Goal: Communication & Community: Ask a question

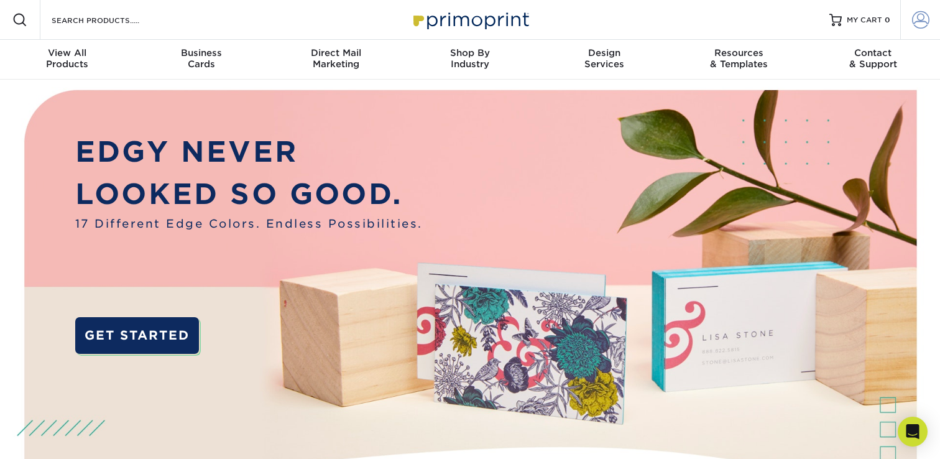
type input "[PERSON_NAME][EMAIL_ADDRESS][DOMAIN_NAME]"
click at [920, 27] on span at bounding box center [920, 19] width 17 height 17
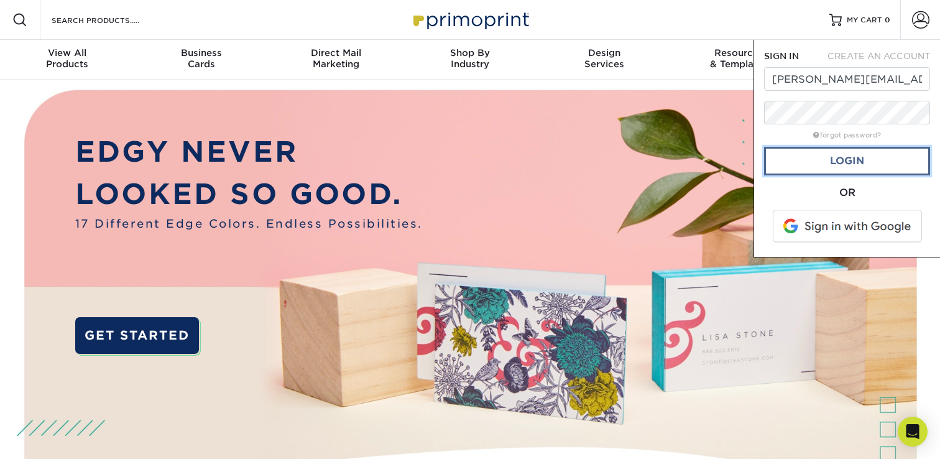
click at [836, 167] on link "Login" at bounding box center [847, 161] width 166 height 29
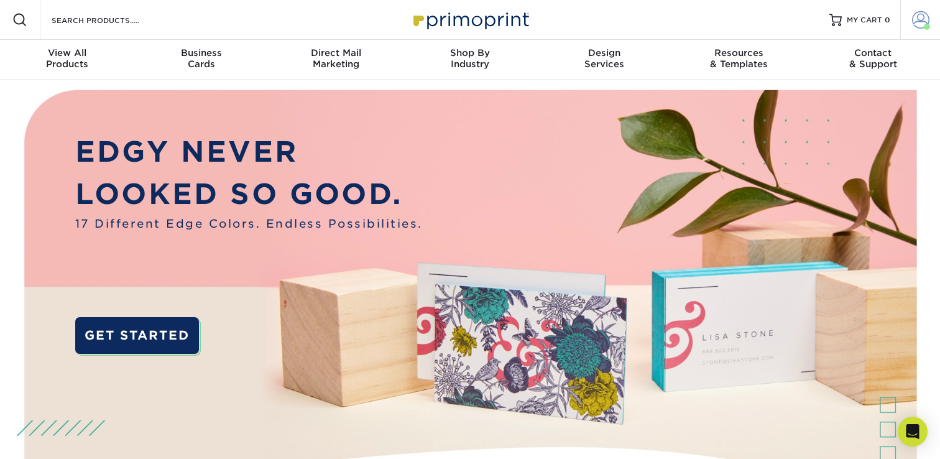
click at [925, 25] on span at bounding box center [927, 27] width 6 height 6
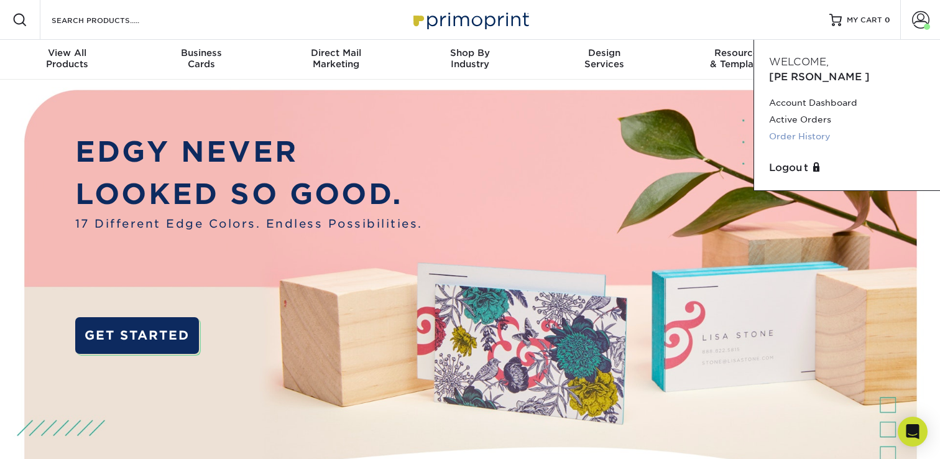
click at [789, 128] on link "Order History" at bounding box center [847, 136] width 156 height 17
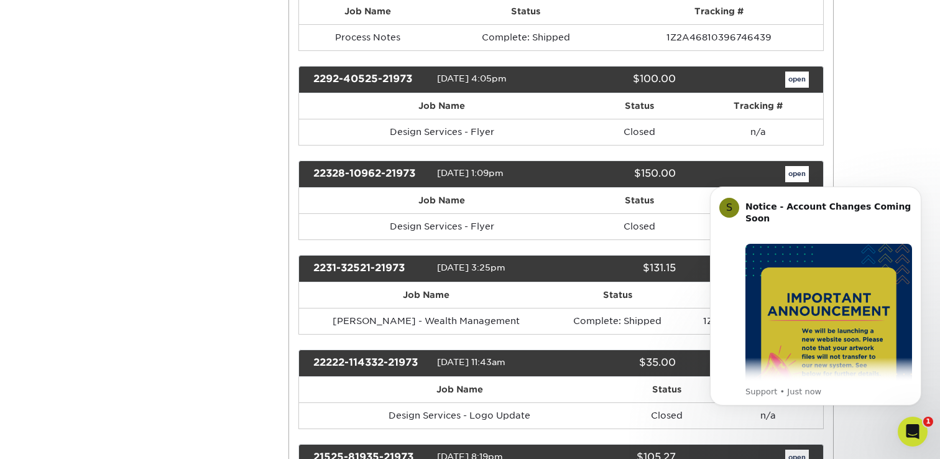
scroll to position [623, 0]
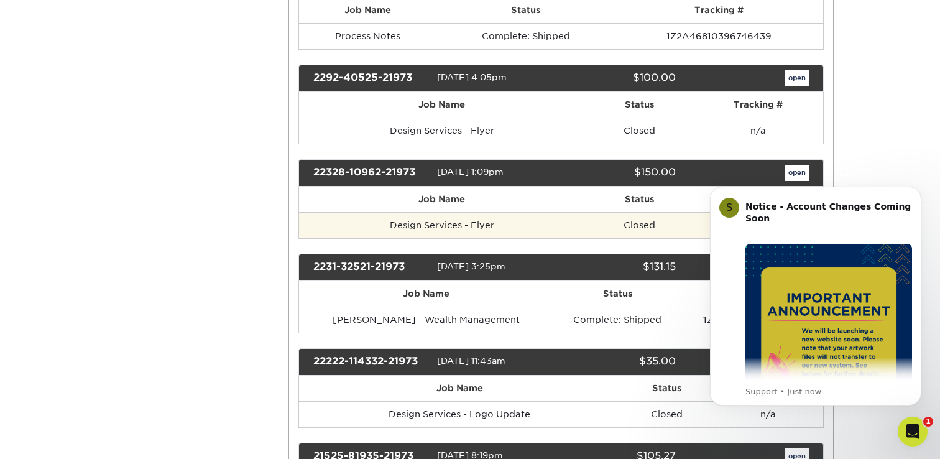
click at [460, 231] on td "Design Services - Flyer" at bounding box center [442, 225] width 287 height 26
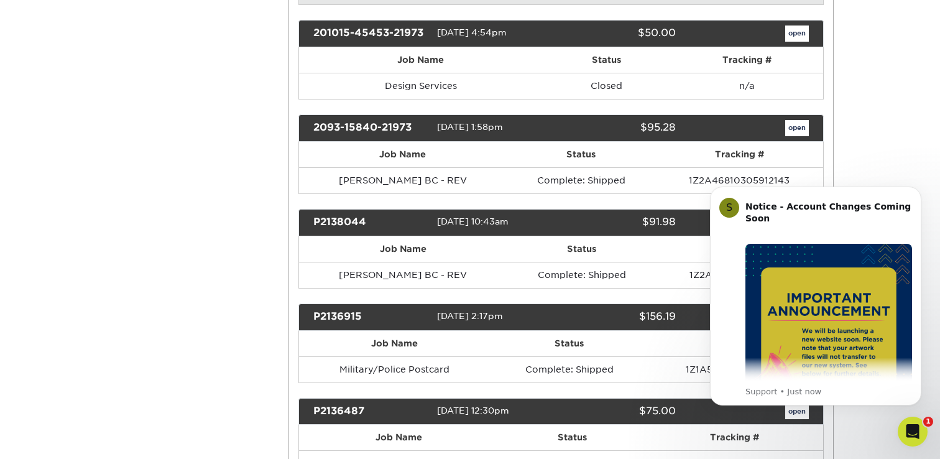
scroll to position [1495, 0]
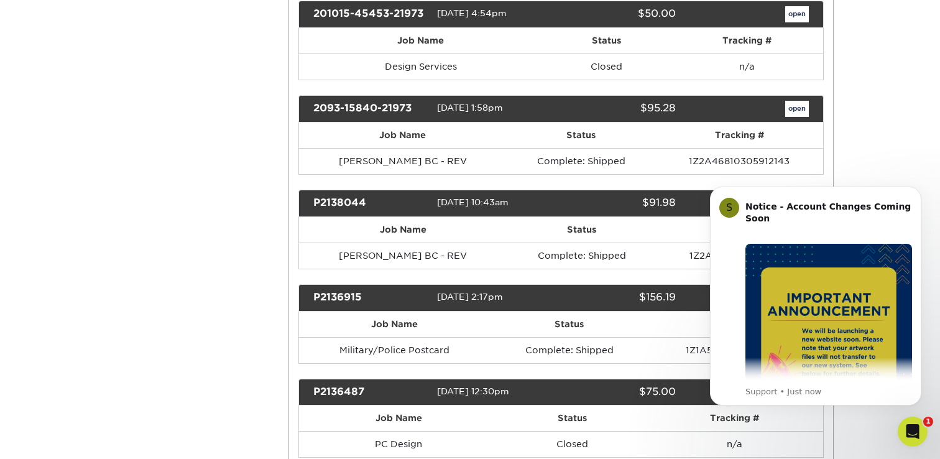
click at [573, 253] on td "Complete: Shipped" at bounding box center [582, 256] width 149 height 26
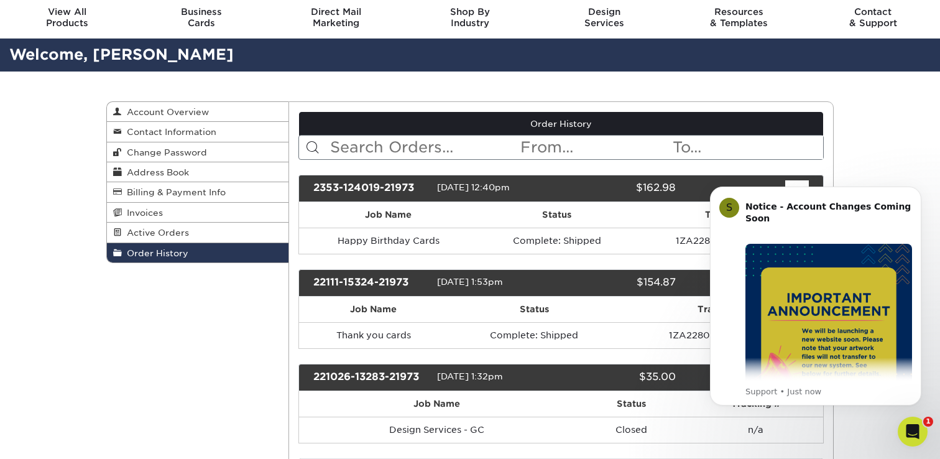
scroll to position [0, 0]
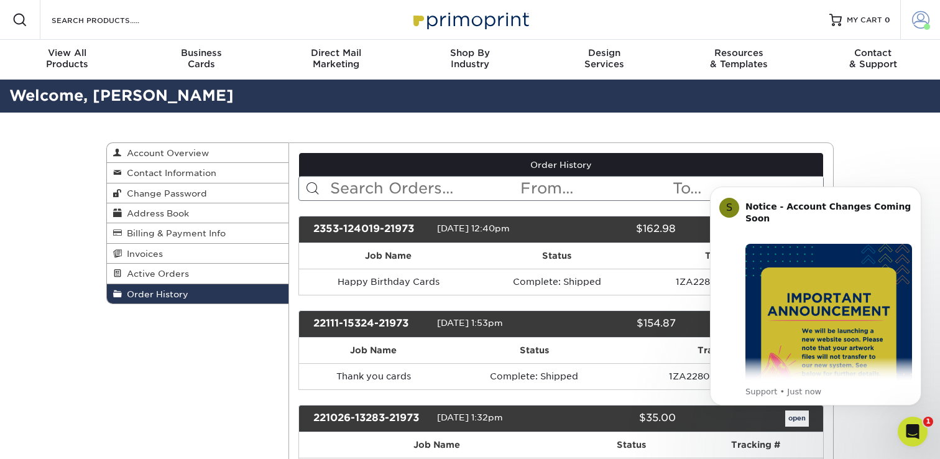
click at [923, 21] on span at bounding box center [920, 19] width 17 height 17
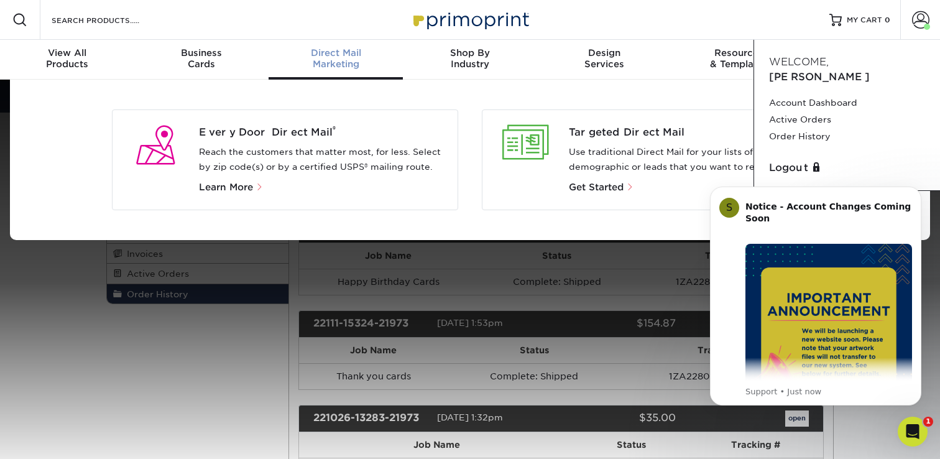
click at [335, 75] on link "Direct Mail Marketing" at bounding box center [336, 60] width 134 height 40
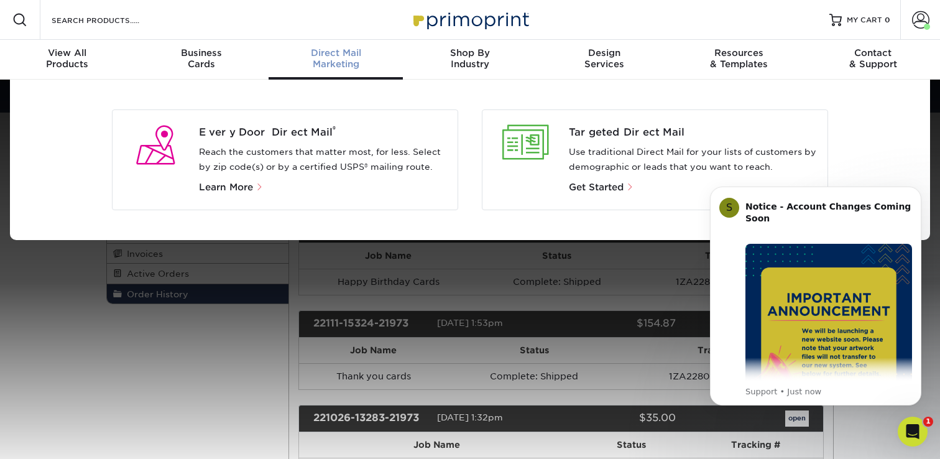
click at [595, 193] on p "Get Started" at bounding box center [693, 187] width 249 height 15
click at [599, 189] on span "Get Started" at bounding box center [596, 187] width 55 height 11
click at [600, 188] on span "Get Started" at bounding box center [596, 187] width 55 height 11
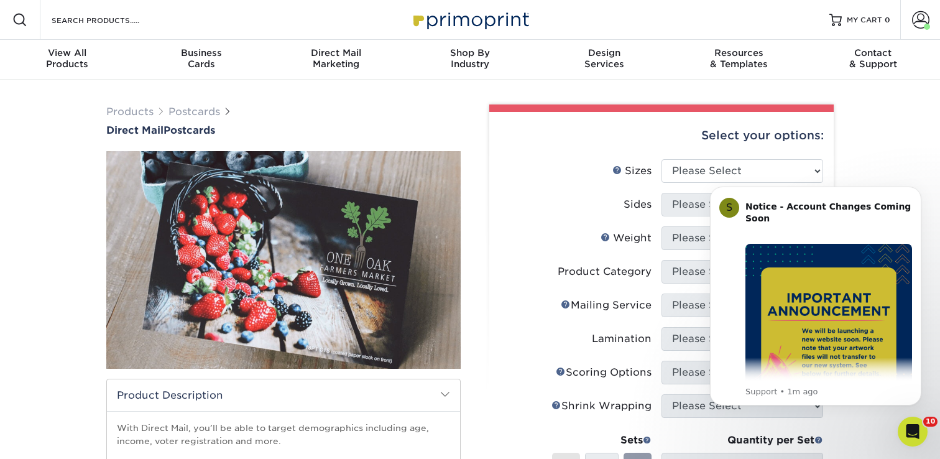
click at [913, 429] on icon "Open Intercom Messenger" at bounding box center [913, 432] width 21 height 21
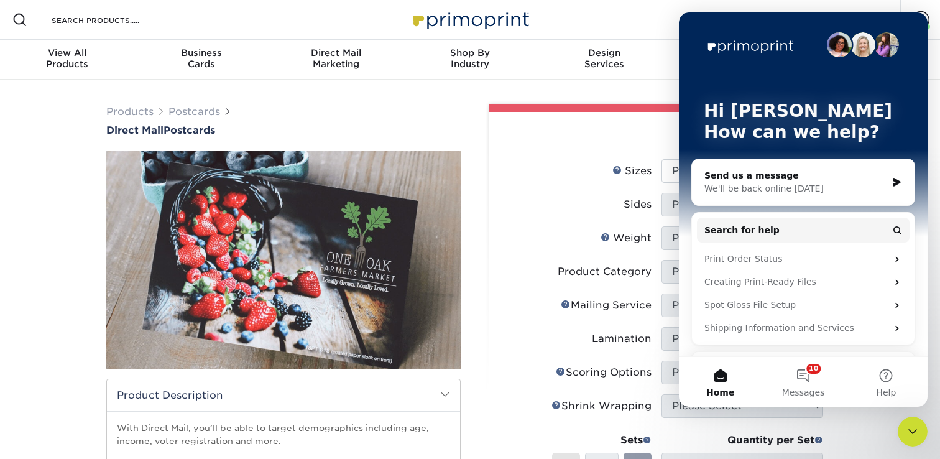
click at [907, 427] on icon "Close Intercom Messenger" at bounding box center [913, 431] width 15 height 15
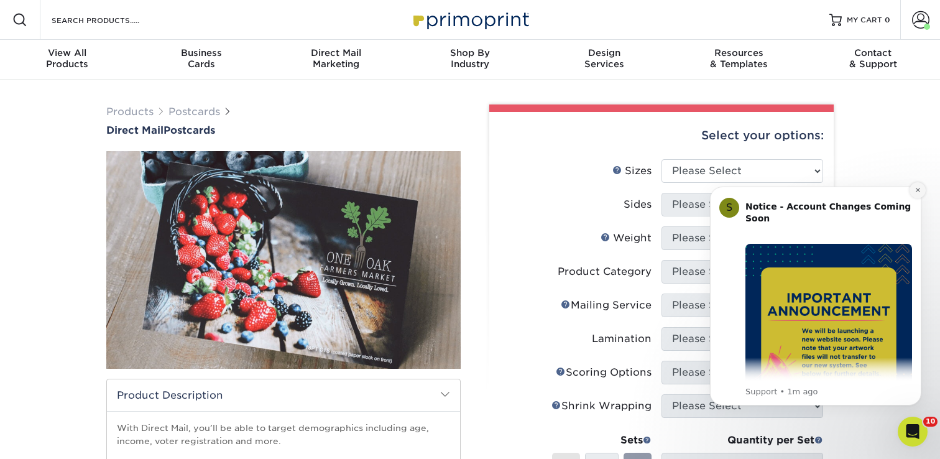
click at [912, 192] on button "Dismiss notification" at bounding box center [918, 190] width 16 height 16
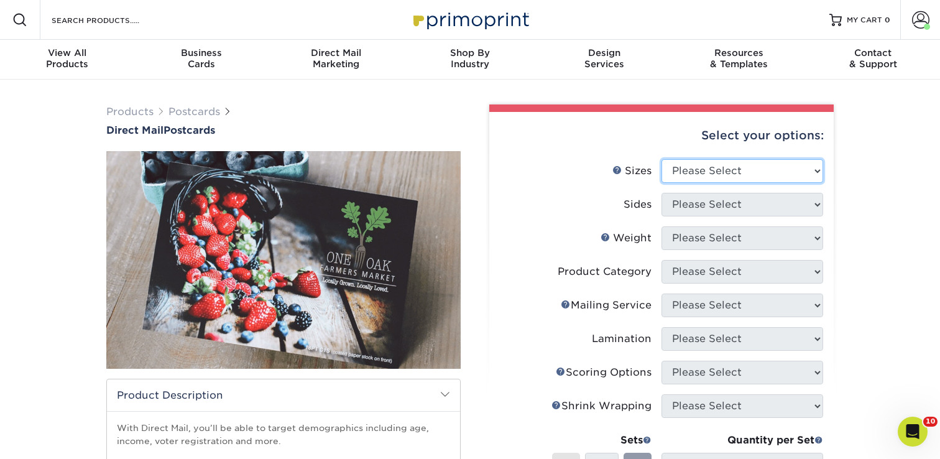
click at [754, 171] on select "Please Select 1.5" x 7" 2" x 4" 2" x 6" 2" x 7" 2" x 8" 2.12" x 5.5" 2.12" x 5.…" at bounding box center [743, 171] width 162 height 24
select select "3.00x5.00"
click at [662, 159] on select "Please Select 1.5" x 7" 2" x 4" 2" x 6" 2" x 7" 2" x 8" 2.12" x 5.5" 2.12" x 5.…" at bounding box center [743, 171] width 162 height 24
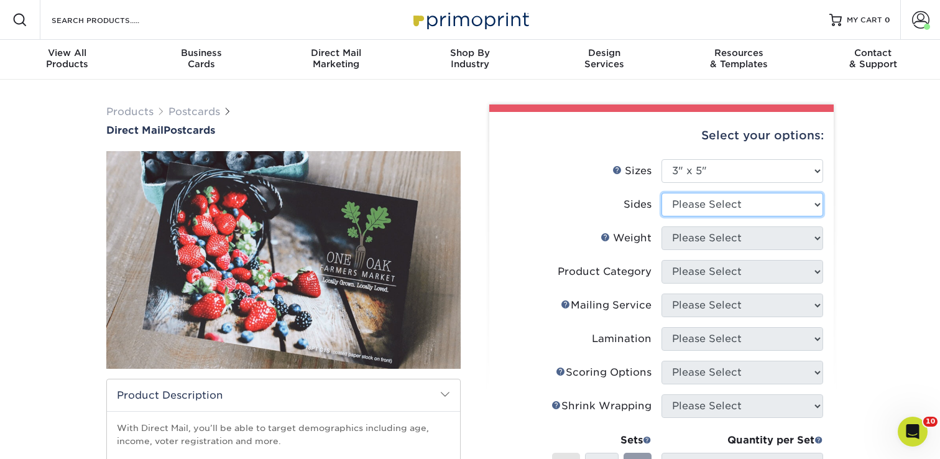
click at [725, 197] on select "Please Select Print Both Sides Print Front Only" at bounding box center [743, 205] width 162 height 24
select select "13abbda7-1d64-4f25-8bb2-c179b224825d"
click at [662, 193] on select "Please Select Print Both Sides Print Front Only" at bounding box center [743, 205] width 162 height 24
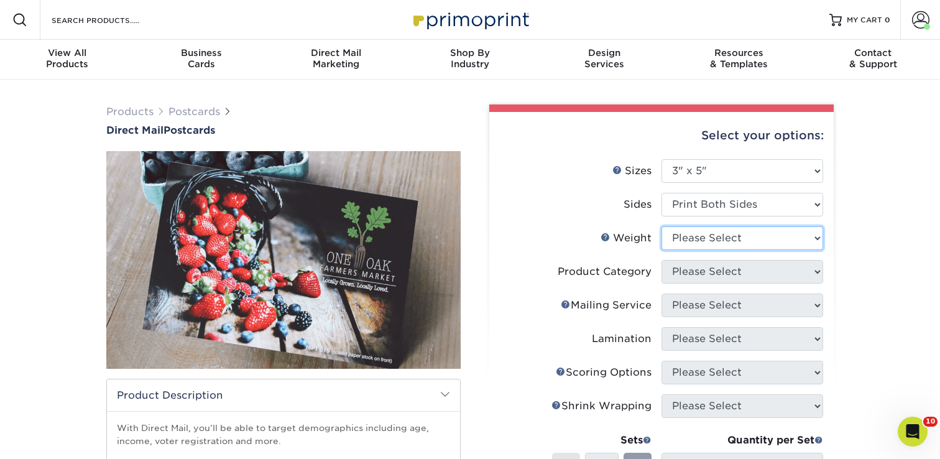
click at [720, 236] on select "Please Select 100LB 16PT 14PT" at bounding box center [743, 238] width 162 height 24
select select "100LB"
click at [662, 226] on select "Please Select 100LB 16PT 14PT" at bounding box center [743, 238] width 162 height 24
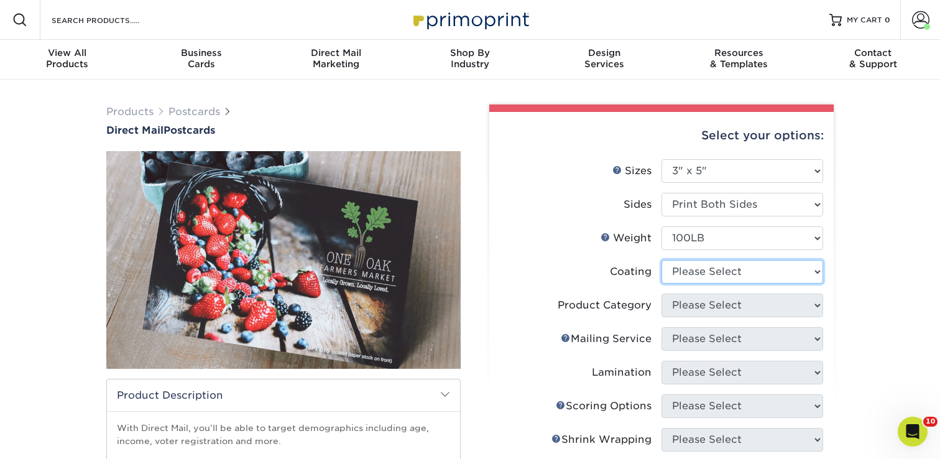
click at [720, 274] on select at bounding box center [743, 272] width 162 height 24
select select "d41dab50-ff65-4f4f-bb17-2afe4d36ae33"
click at [662, 260] on select at bounding box center [743, 272] width 162 height 24
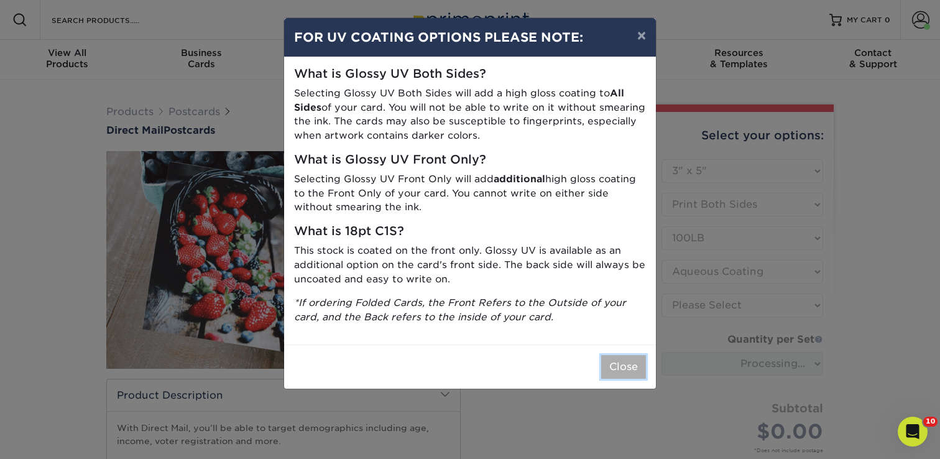
click at [632, 365] on button "Close" at bounding box center [623, 367] width 45 height 24
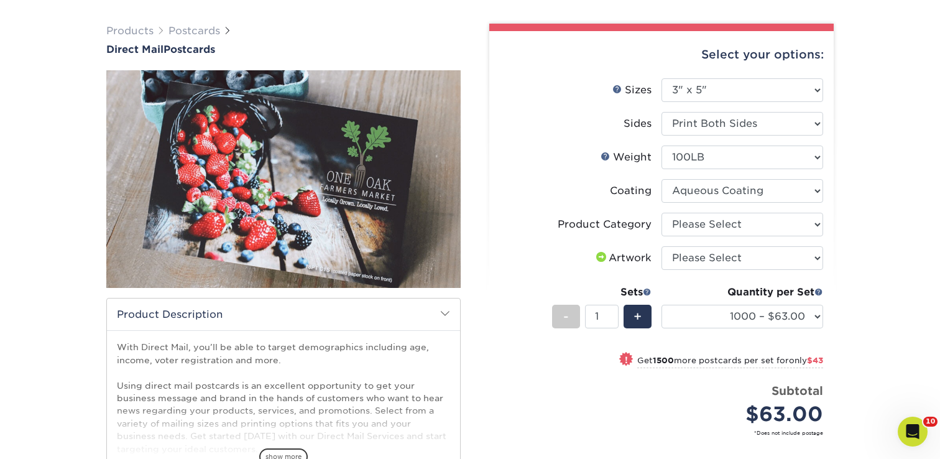
scroll to position [81, 0]
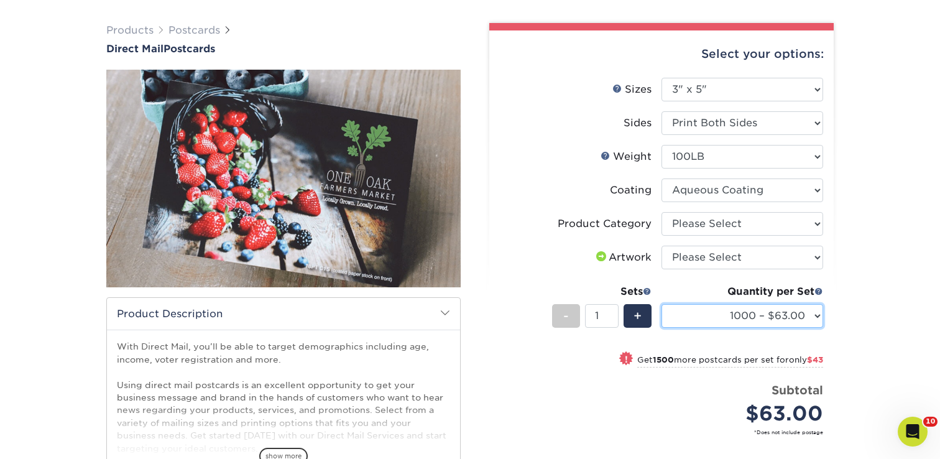
click at [710, 313] on select "1000 – $63.00 2500 – $106.00 5000 – $168.00 10000 – $366.00 15000 – $534.00 200…" at bounding box center [743, 316] width 162 height 24
select select "10000 – $366.00"
click at [662, 304] on select "1000 – $63.00 2500 – $106.00 5000 – $168.00 10000 – $366.00 15000 – $534.00 200…" at bounding box center [743, 316] width 162 height 24
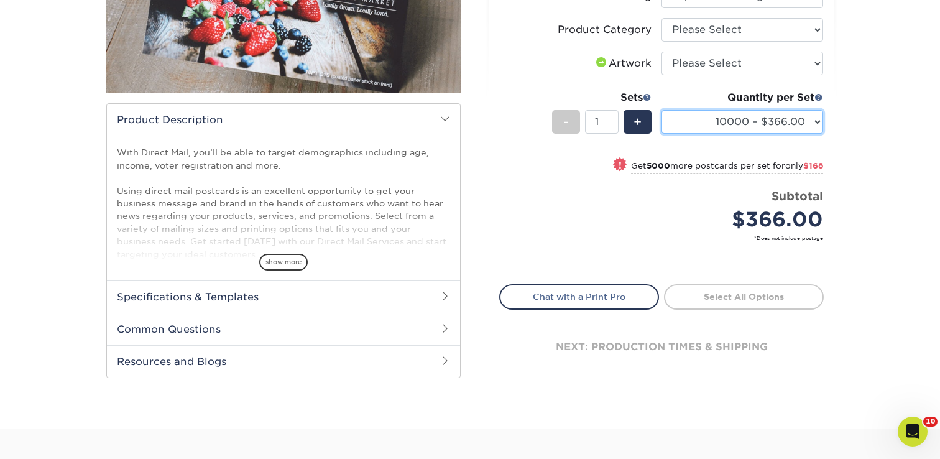
scroll to position [290, 0]
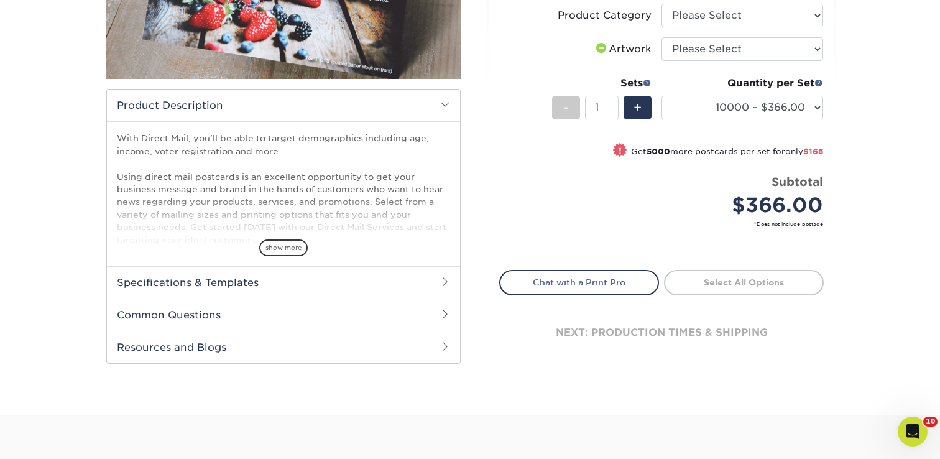
click at [914, 435] on icon "Open Intercom Messenger" at bounding box center [913, 432] width 21 height 21
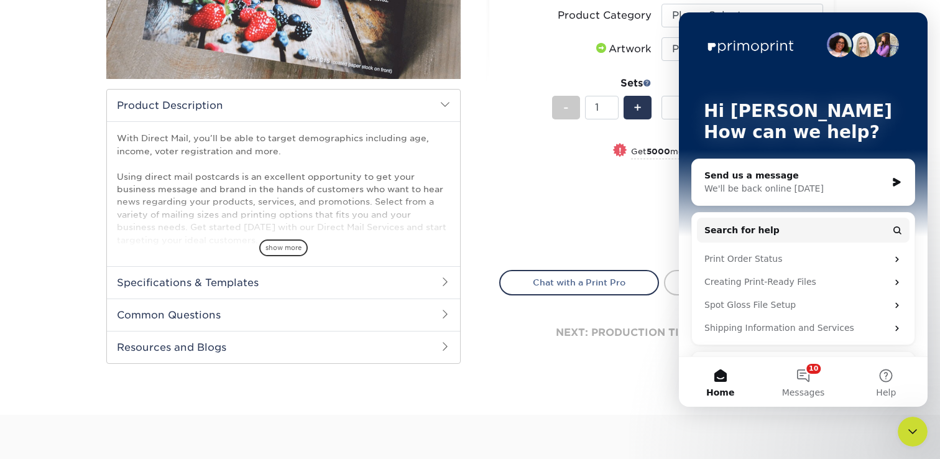
click at [865, 180] on div "Send us a message" at bounding box center [796, 175] width 182 height 13
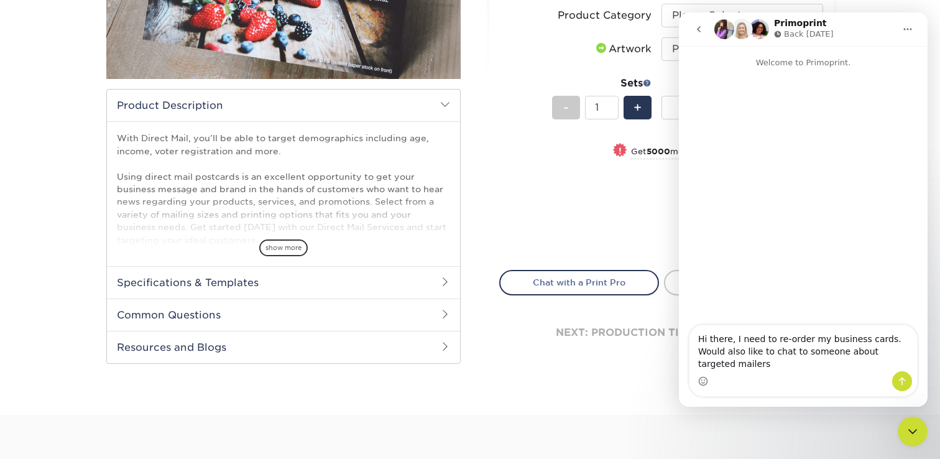
type textarea "Hi there, I need to re-order my business cards. Would also like to chat to some…"
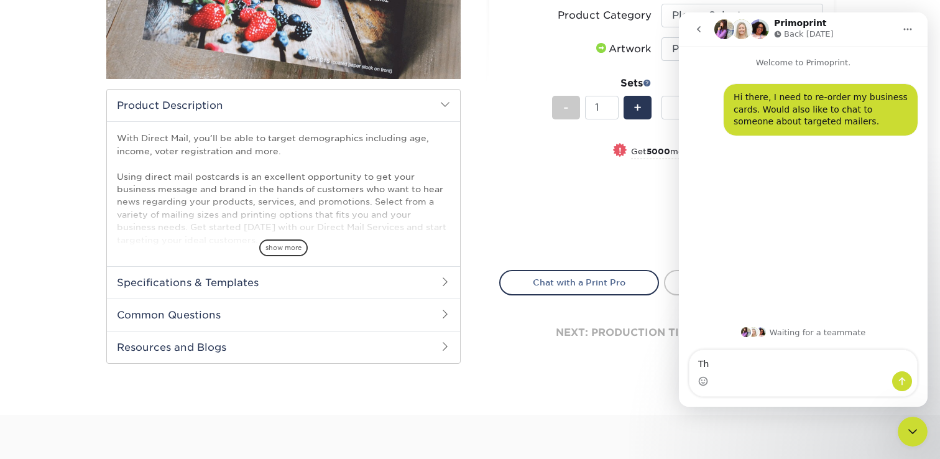
type textarea "T"
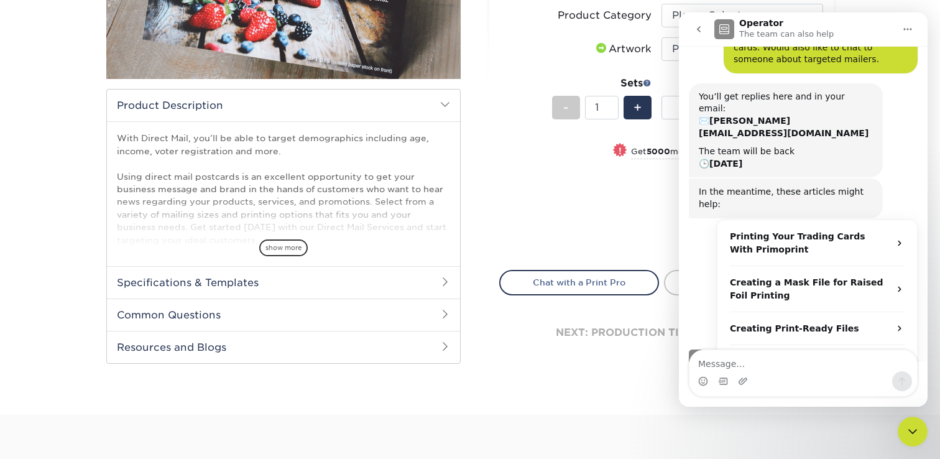
scroll to position [65, 0]
